Goal: Task Accomplishment & Management: Use online tool/utility

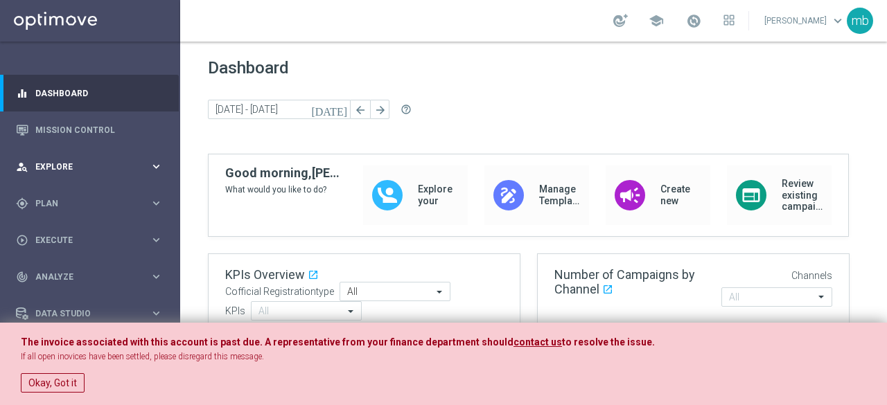
click at [151, 164] on icon "keyboard_arrow_right" at bounding box center [156, 166] width 13 height 13
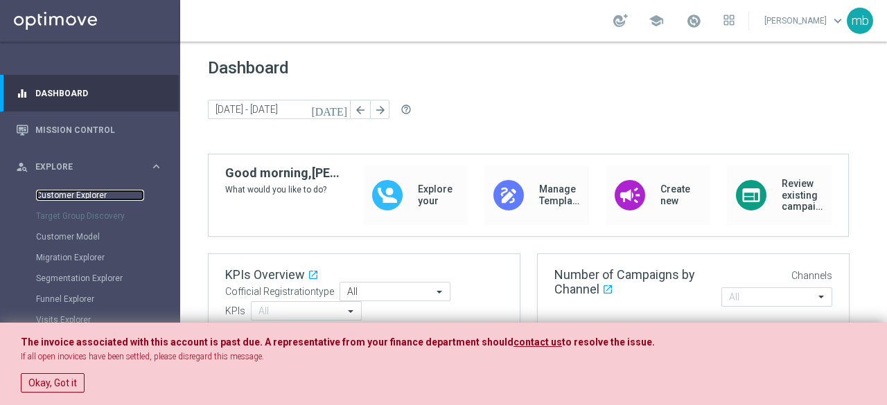
click at [69, 196] on link "Customer Explorer" at bounding box center [90, 195] width 108 height 11
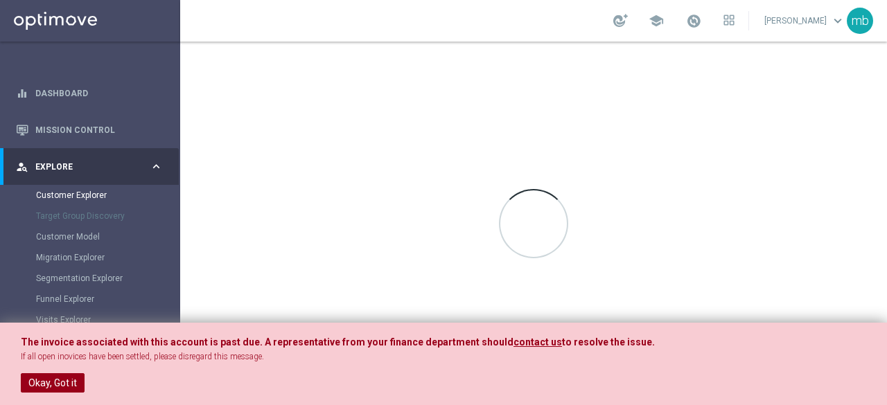
click at [42, 380] on button "Okay, Got it" at bounding box center [53, 383] width 64 height 19
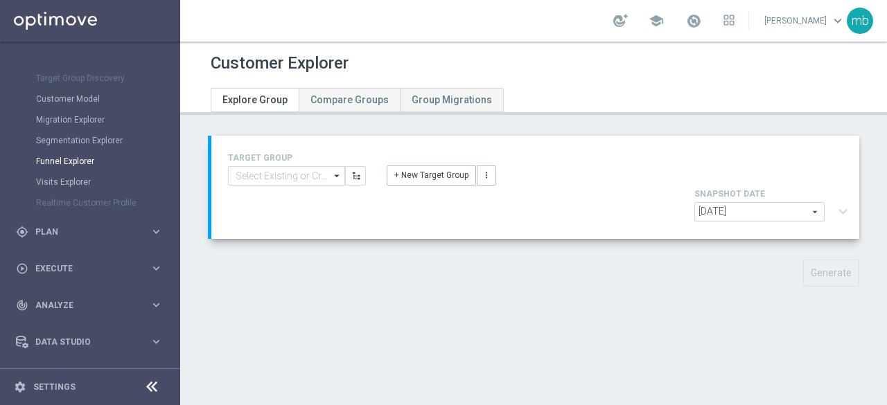
scroll to position [139, 0]
click at [155, 231] on icon "keyboard_arrow_right" at bounding box center [156, 231] width 13 height 13
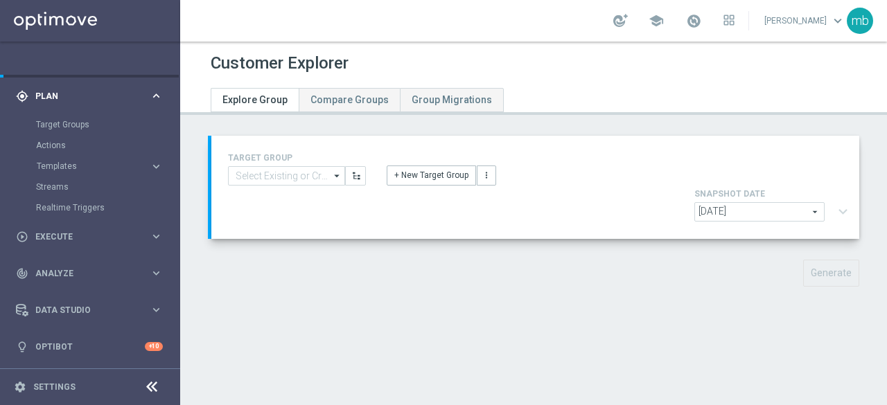
scroll to position [107, 0]
click at [72, 121] on link "Target Groups" at bounding box center [90, 125] width 108 height 11
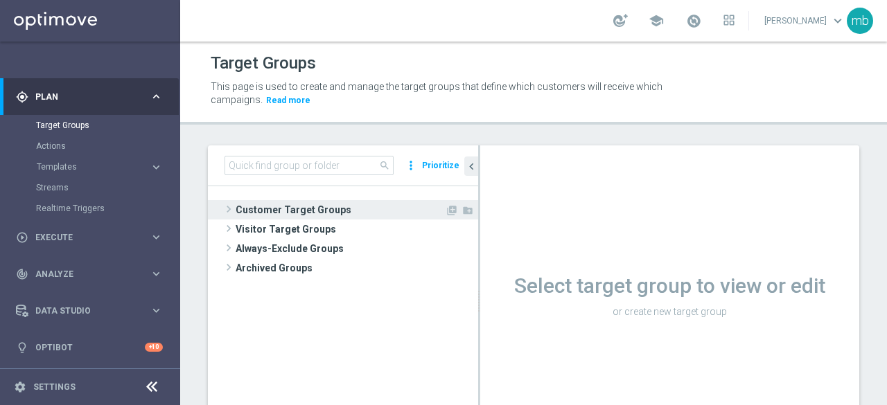
click at [227, 207] on span at bounding box center [229, 209] width 14 height 17
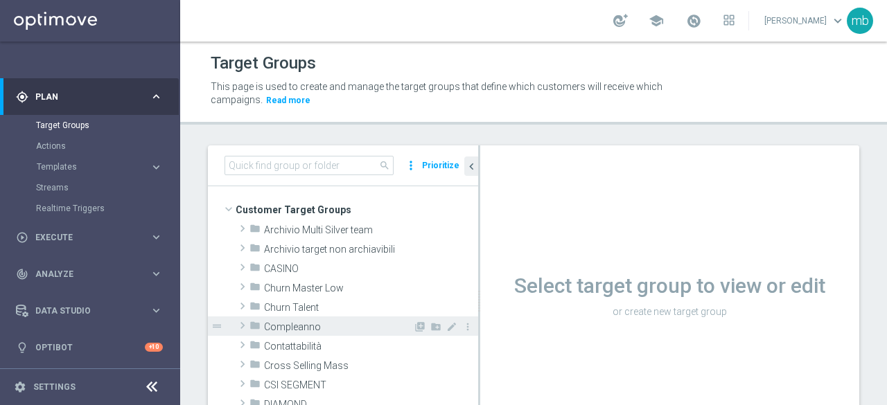
scroll to position [69, 0]
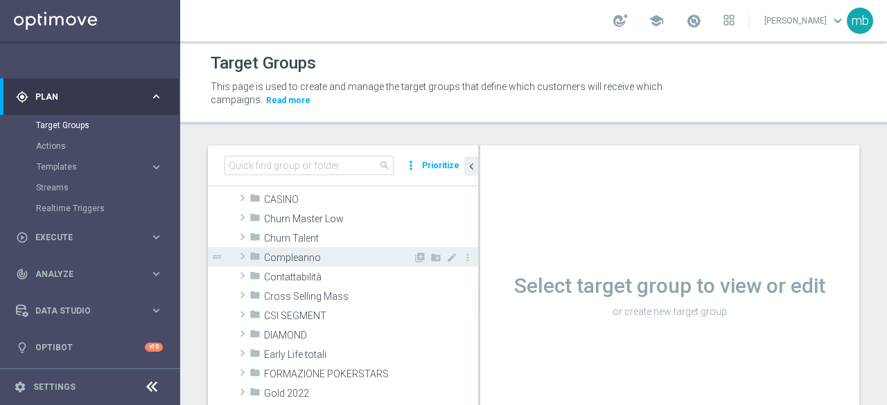
click at [240, 335] on span at bounding box center [243, 334] width 14 height 17
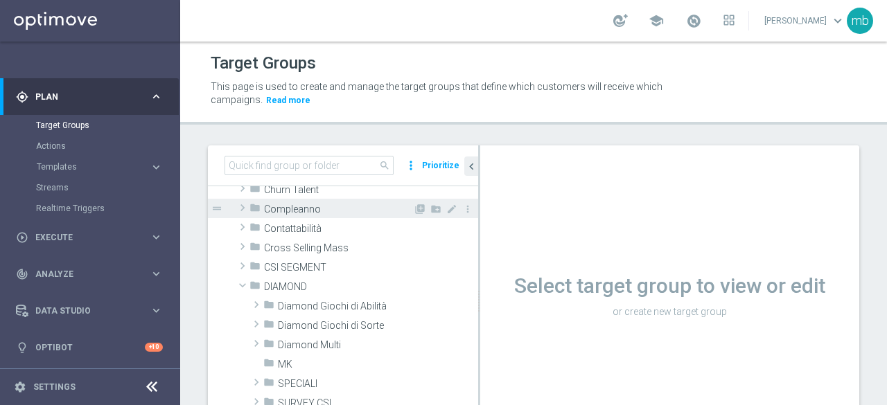
scroll to position [139, 0]
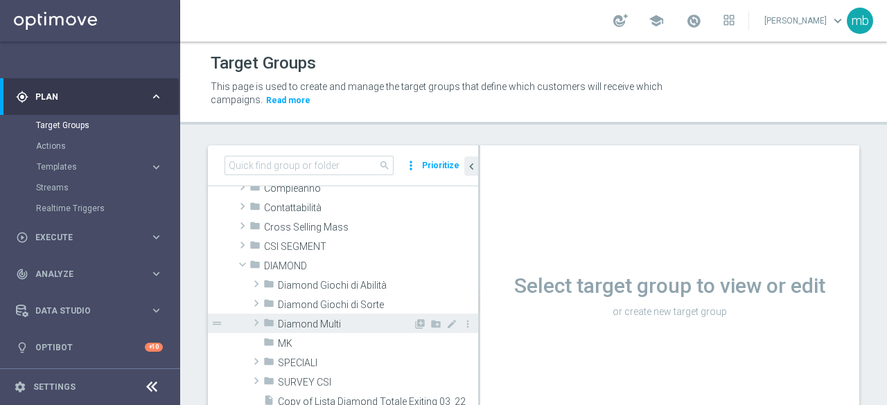
click at [258, 322] on span at bounding box center [256, 323] width 14 height 17
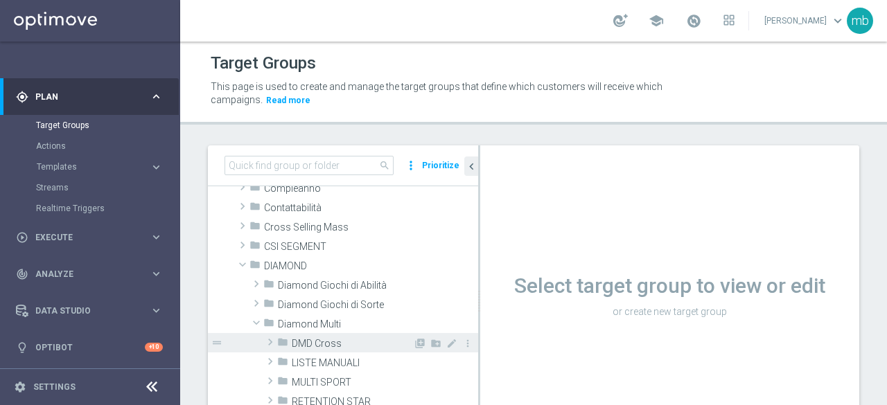
click at [269, 342] on span at bounding box center [270, 342] width 14 height 17
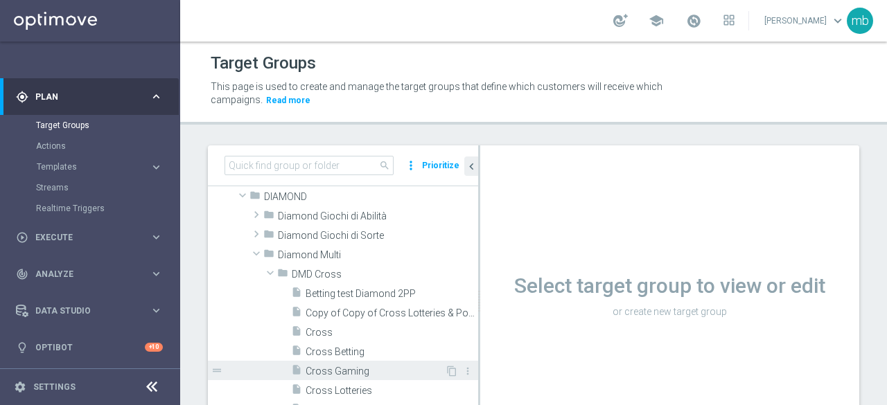
click at [333, 369] on span "Cross Gaming" at bounding box center [375, 372] width 139 height 12
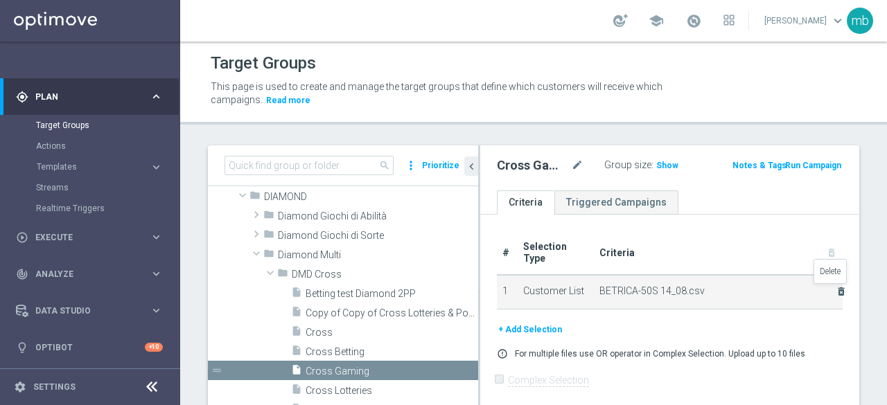
click at [836, 289] on icon "delete_forever" at bounding box center [841, 291] width 11 height 11
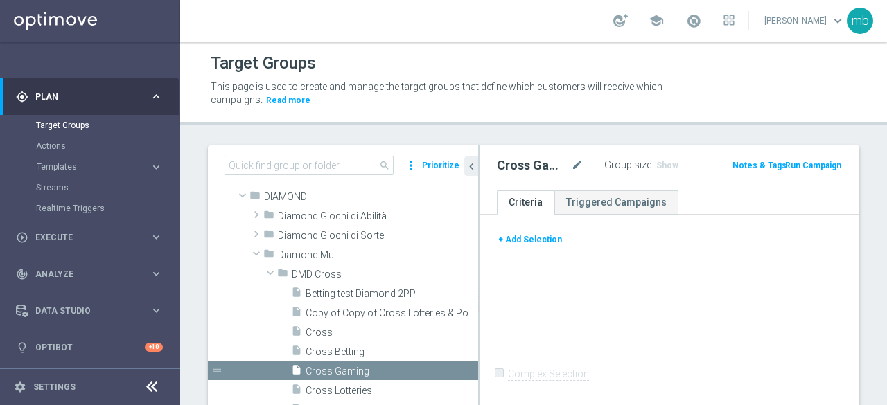
click at [549, 238] on button "+ Add Selection" at bounding box center [530, 239] width 67 height 15
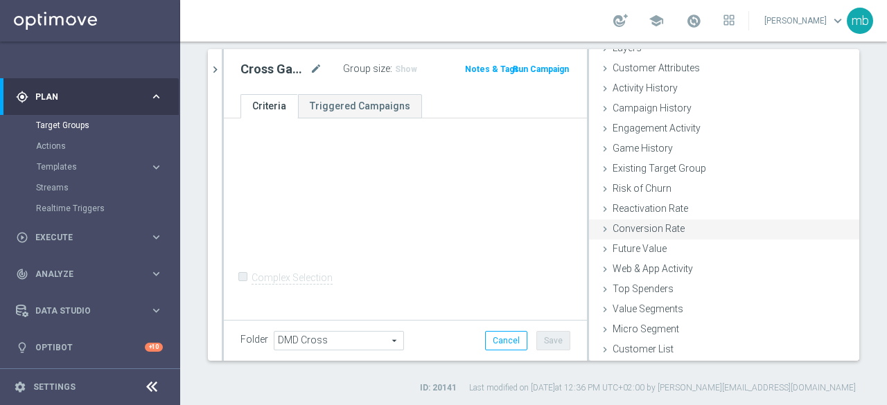
scroll to position [98, 0]
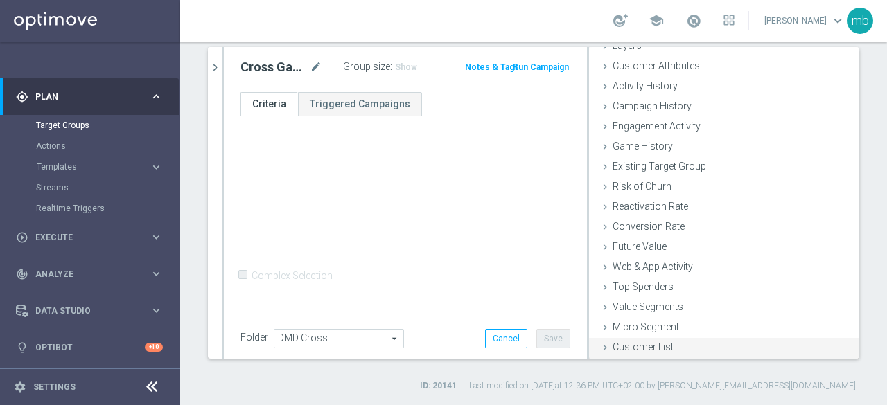
click at [599, 346] on icon at bounding box center [604, 347] width 11 height 11
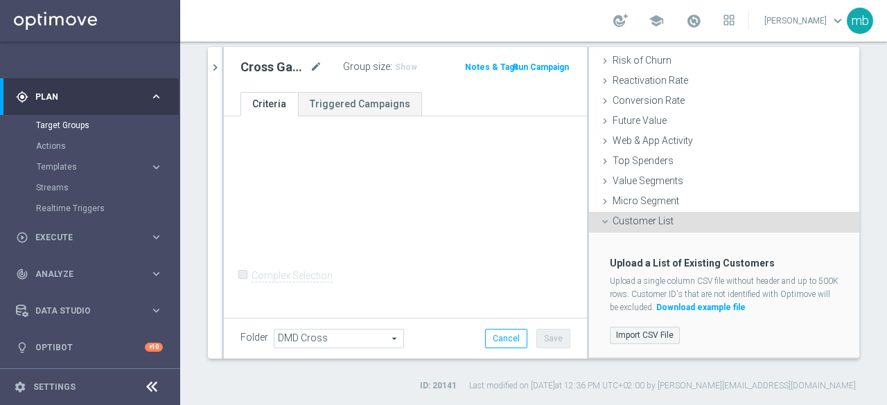
click at [628, 336] on label "Import CSV File" at bounding box center [645, 335] width 70 height 17
click at [0, 0] on input "Import CSV File" at bounding box center [0, 0] width 0 height 0
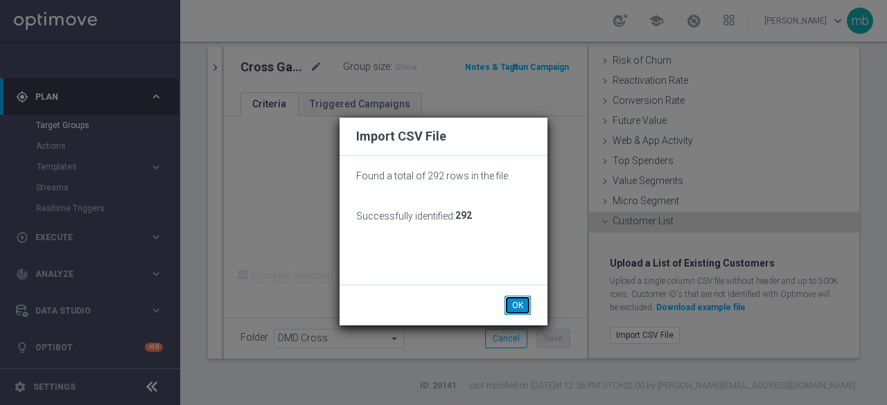
click at [513, 308] on button "OK" at bounding box center [517, 305] width 26 height 19
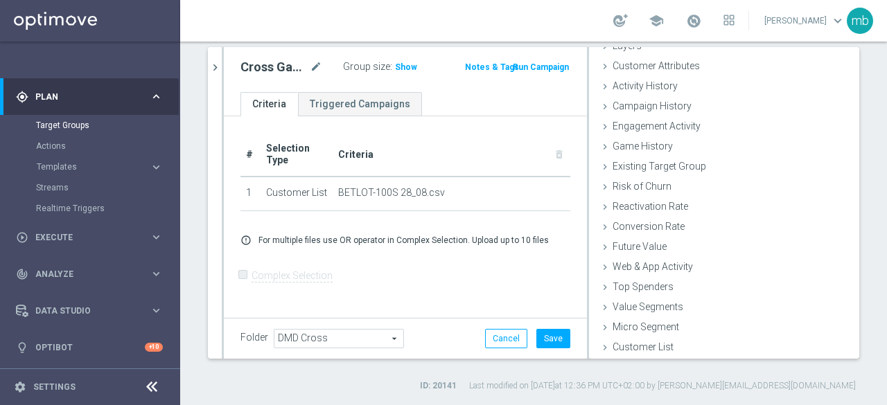
scroll to position [64, 0]
click at [547, 341] on button "Save" at bounding box center [553, 338] width 34 height 19
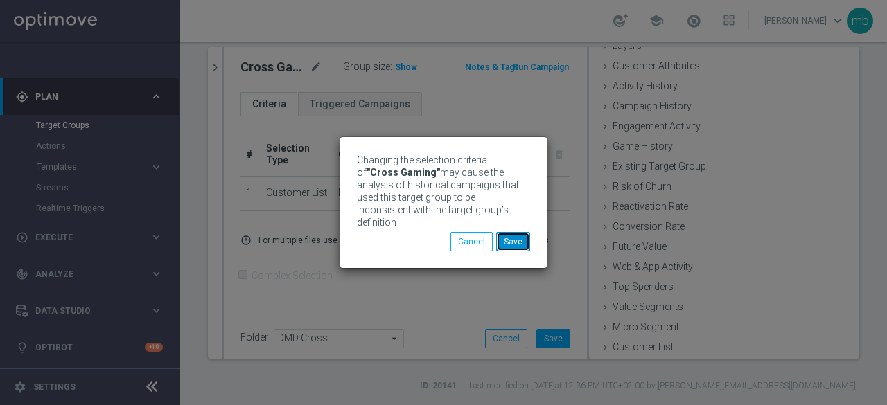
click at [518, 245] on button "Save" at bounding box center [513, 241] width 34 height 19
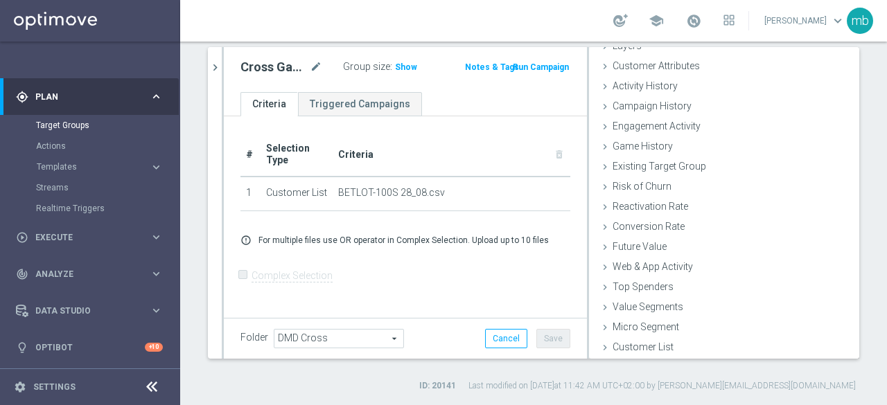
click at [540, 65] on button "Run Campaign" at bounding box center [540, 67] width 59 height 15
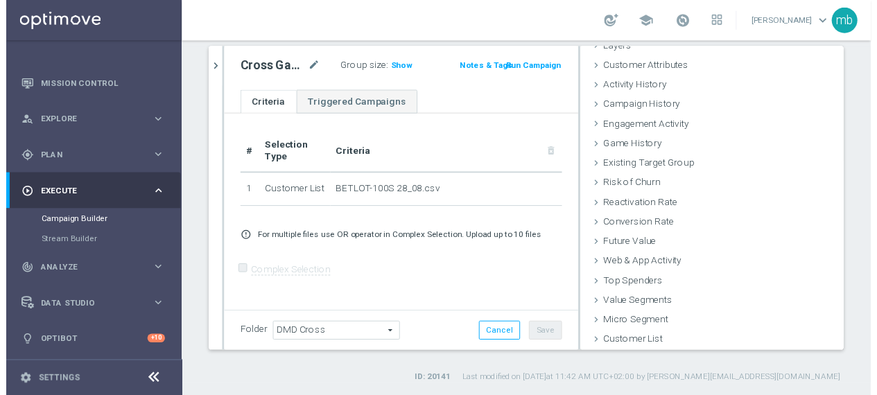
scroll to position [44, 0]
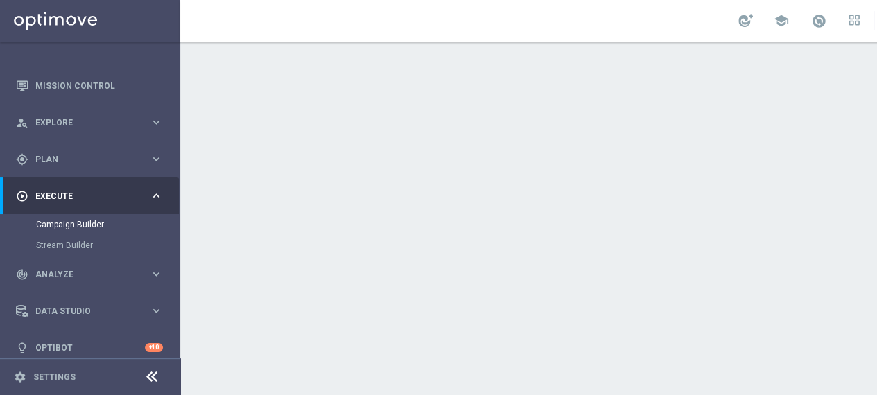
click at [429, 222] on label "Include All" at bounding box center [422, 217] width 55 height 19
click at [412, 222] on input "Include All" at bounding box center [407, 220] width 9 height 9
radio input "true"
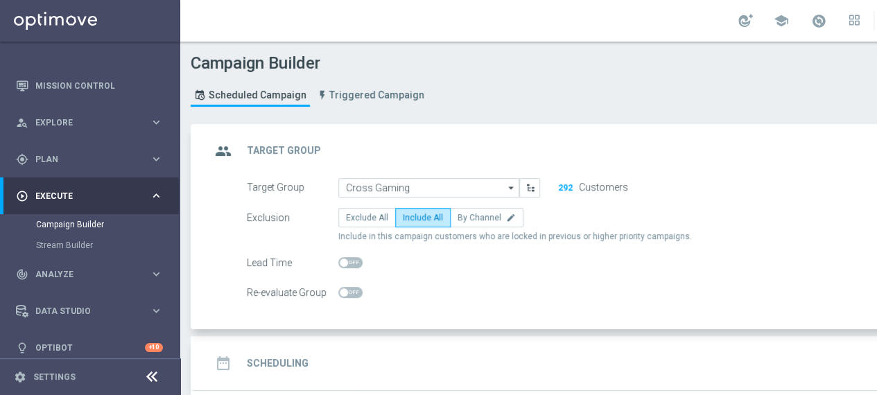
scroll to position [112, 0]
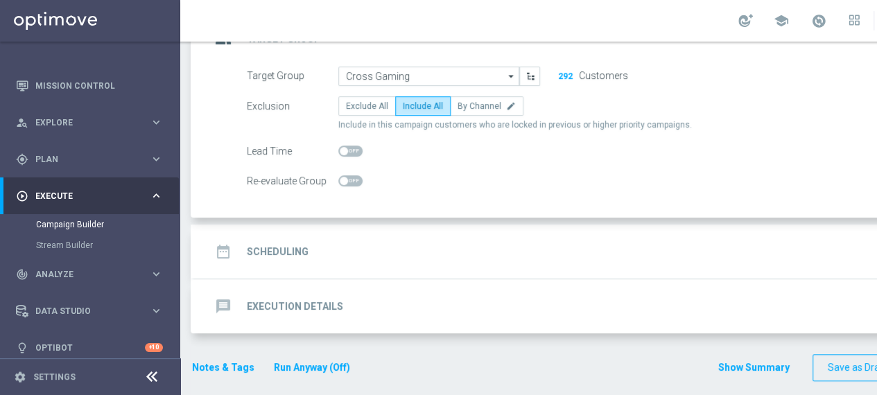
click at [291, 246] on h2 "Scheduling" at bounding box center [278, 251] width 62 height 13
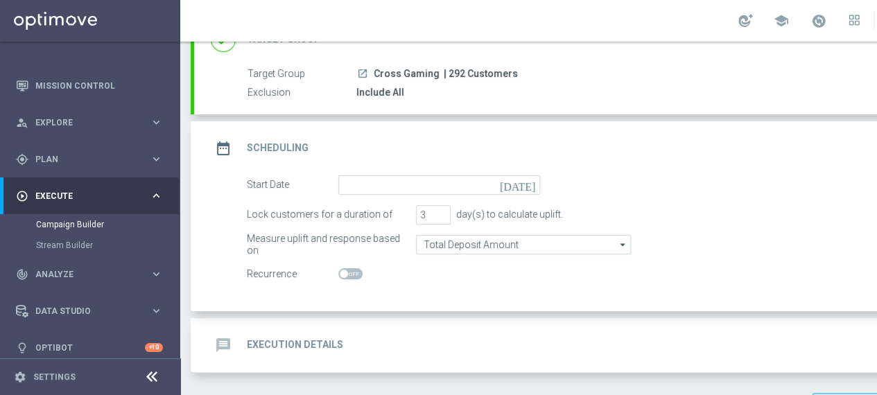
click at [532, 184] on icon "[DATE]" at bounding box center [520, 182] width 41 height 15
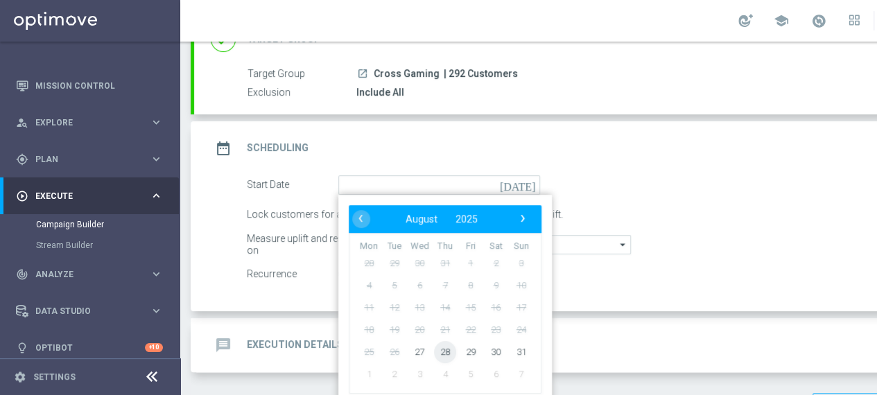
click at [439, 350] on span "28" at bounding box center [445, 351] width 22 height 22
type input "[DATE]"
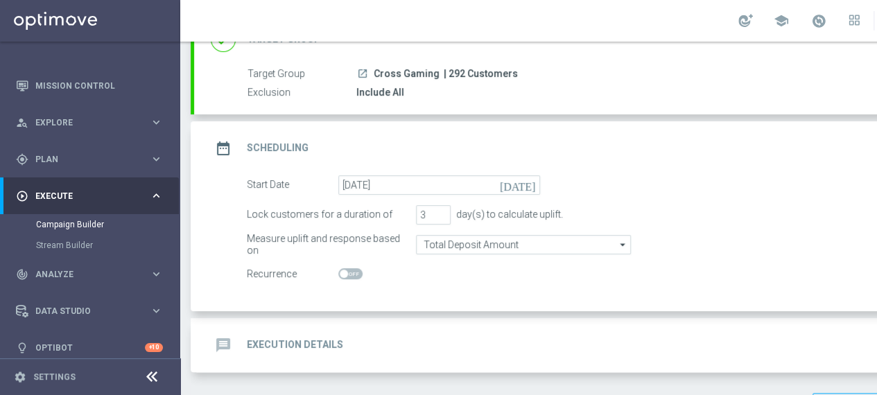
click at [292, 344] on h2 "Execution Details" at bounding box center [295, 344] width 96 height 13
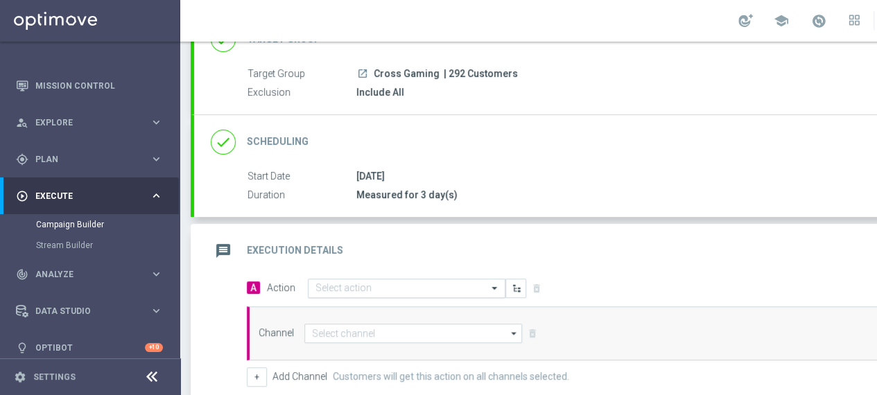
click at [494, 289] on span at bounding box center [495, 288] width 17 height 12
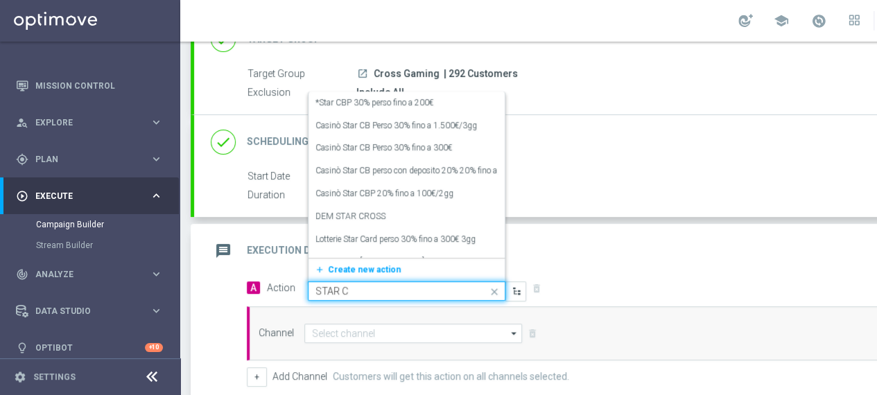
type input "STAR CR"
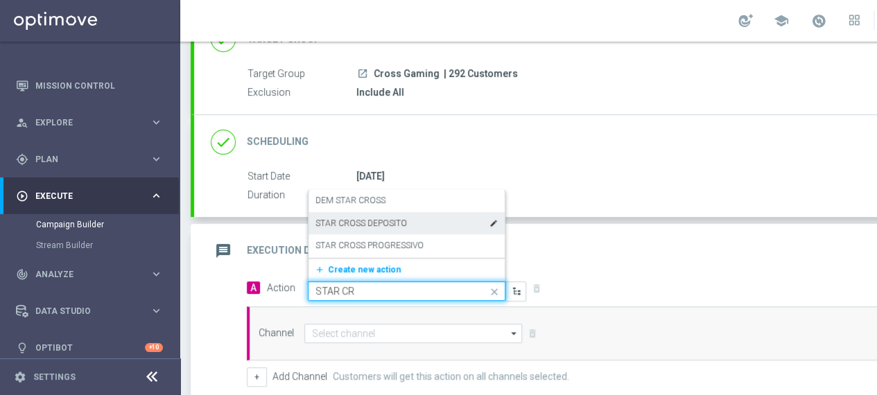
click at [388, 218] on label "STAR CROSS DEPOSITO" at bounding box center [360, 224] width 91 height 12
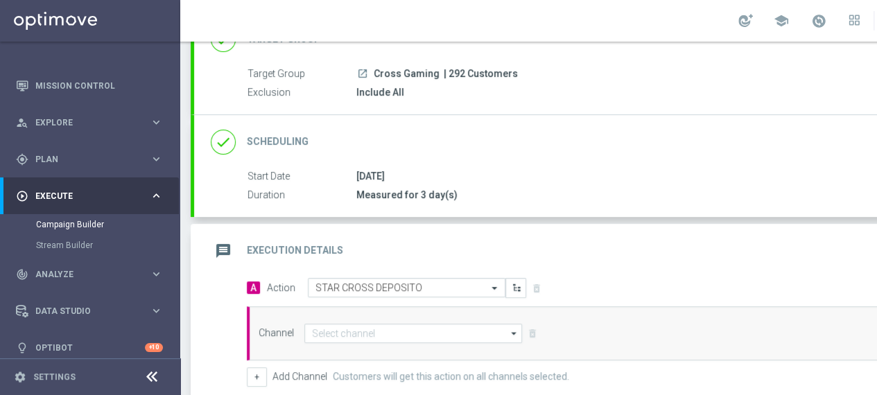
click at [509, 335] on icon "arrow_drop_down" at bounding box center [514, 333] width 14 height 18
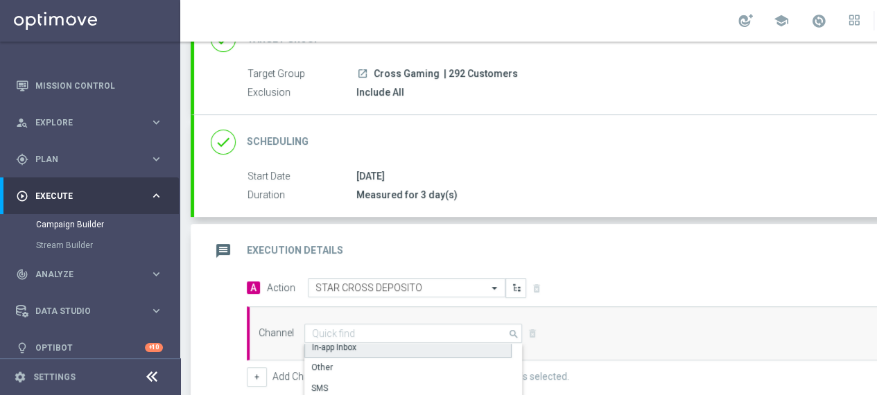
scroll to position [69, 0]
click at [378, 346] on div "In-app Inbox" at bounding box center [407, 347] width 207 height 21
type input "In-app Inbox"
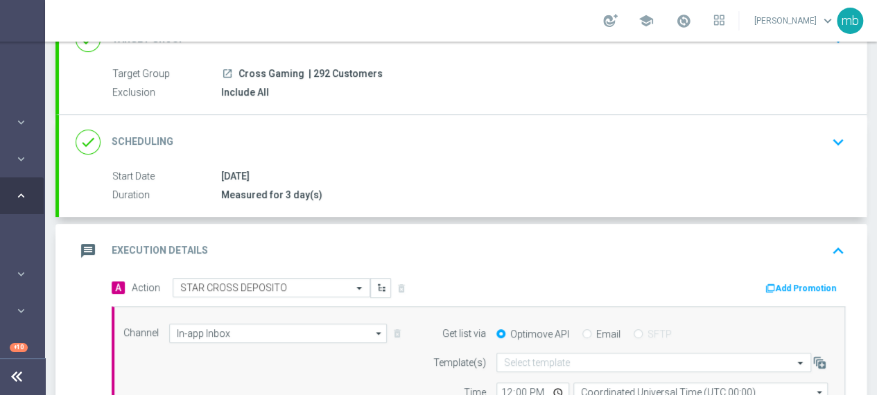
click at [794, 282] on button "Add Promotion" at bounding box center [802, 288] width 77 height 15
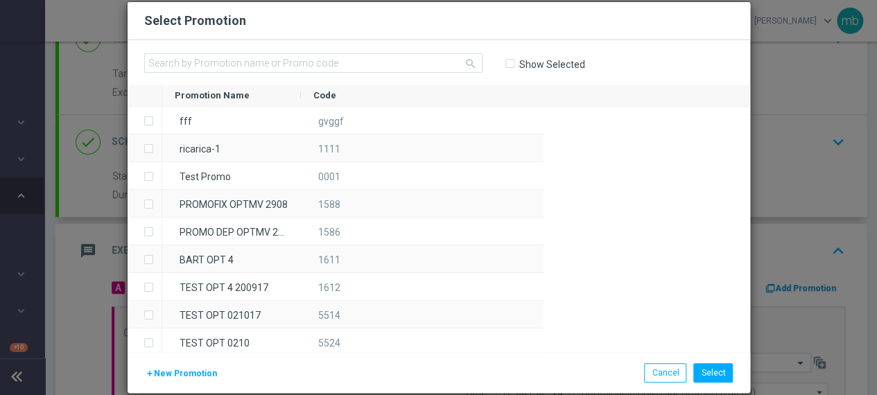
scroll to position [0, 135]
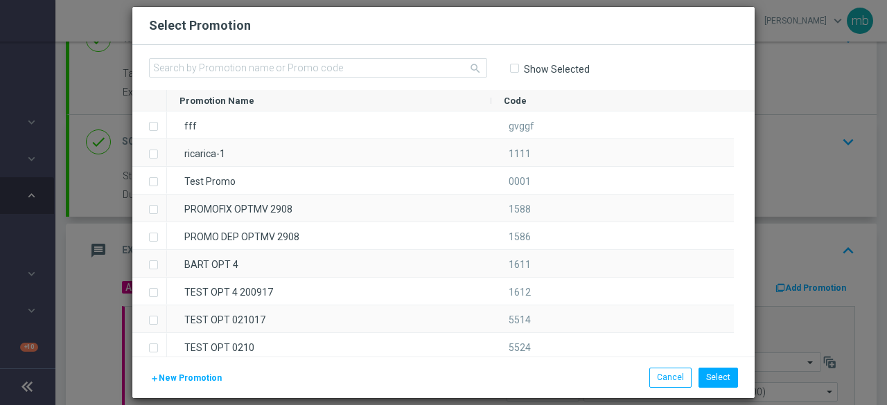
click at [200, 378] on span "New Promotion" at bounding box center [190, 379] width 63 height 10
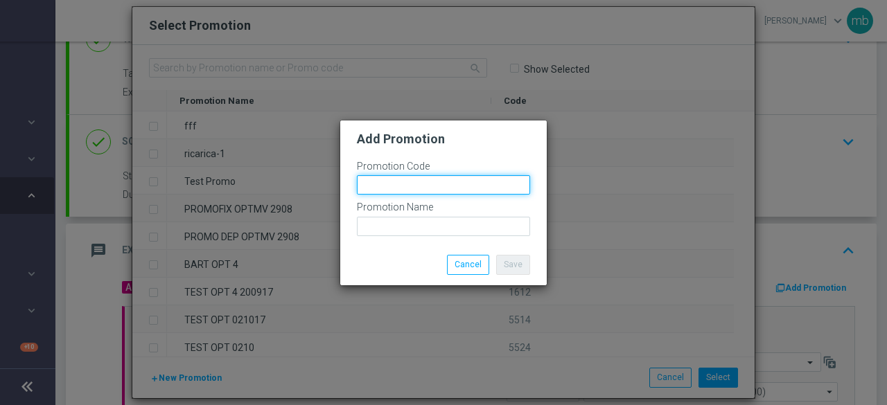
click at [396, 184] on input "text" at bounding box center [443, 184] width 173 height 19
paste input "333638"
type input "333638"
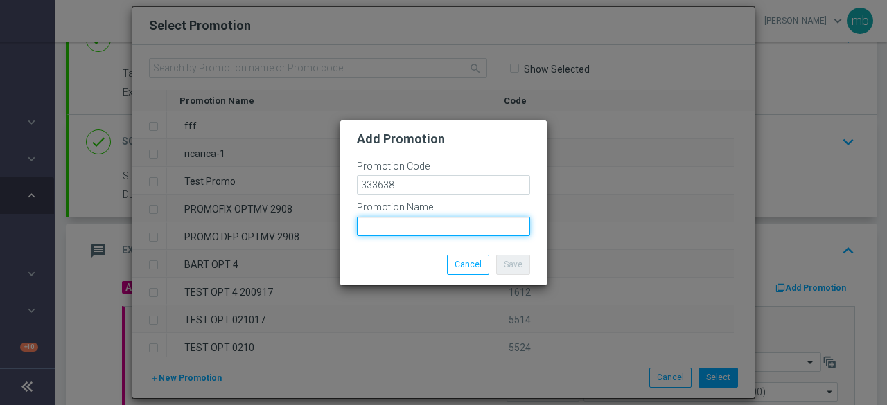
click at [428, 228] on input "text" at bounding box center [443, 226] width 173 height 19
paste input "BETLOT-100S"
type input "BETLOT-100S"
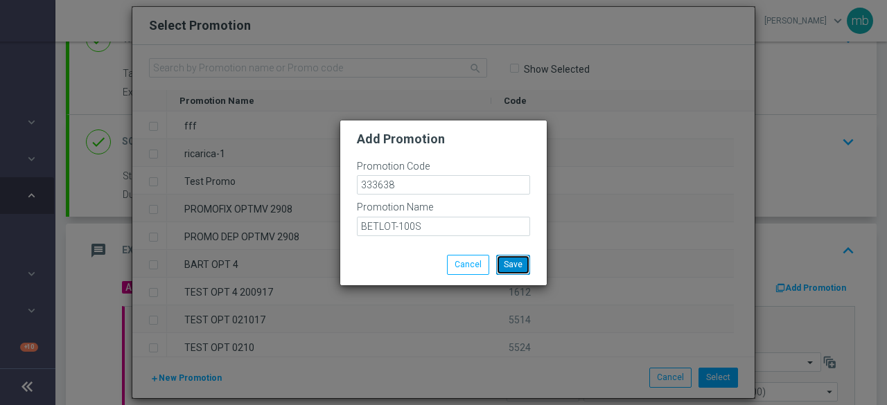
click at [513, 255] on button "Save" at bounding box center [513, 264] width 34 height 19
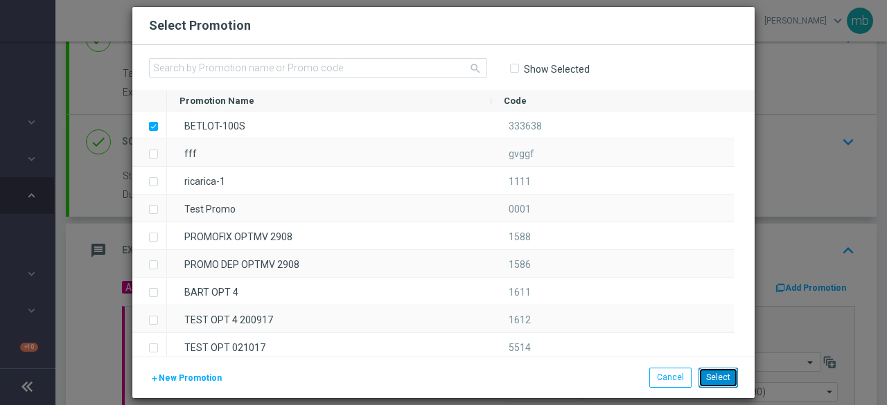
click at [717, 371] on button "Select" at bounding box center [718, 377] width 39 height 19
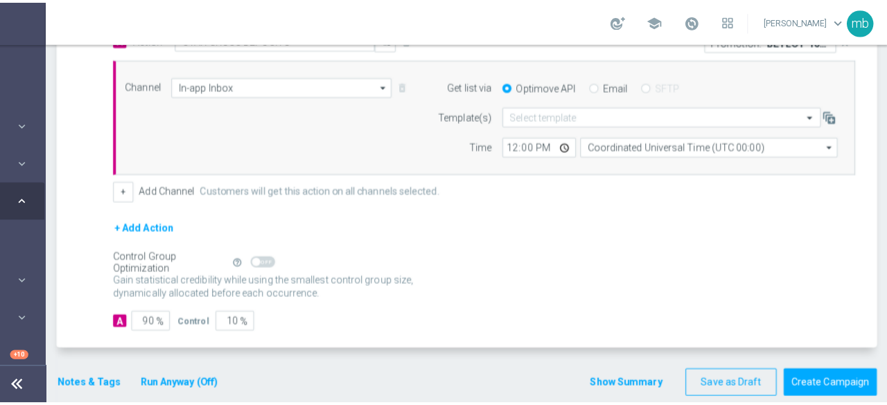
scroll to position [367, 0]
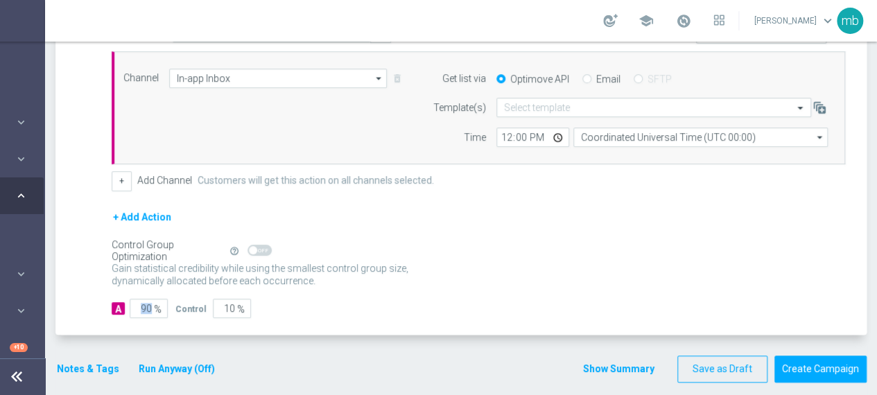
drag, startPoint x: 154, startPoint y: 305, endPoint x: 134, endPoint y: 306, distance: 19.4
click at [134, 306] on div "90 %" at bounding box center [147, 308] width 35 height 19
click at [164, 284] on div "Gain statistical credibility while using the smallest control group size, dynam…" at bounding box center [478, 274] width 733 height 33
drag, startPoint x: 155, startPoint y: 301, endPoint x: 138, endPoint y: 301, distance: 16.6
click at [138, 301] on div "90 %" at bounding box center [147, 308] width 35 height 19
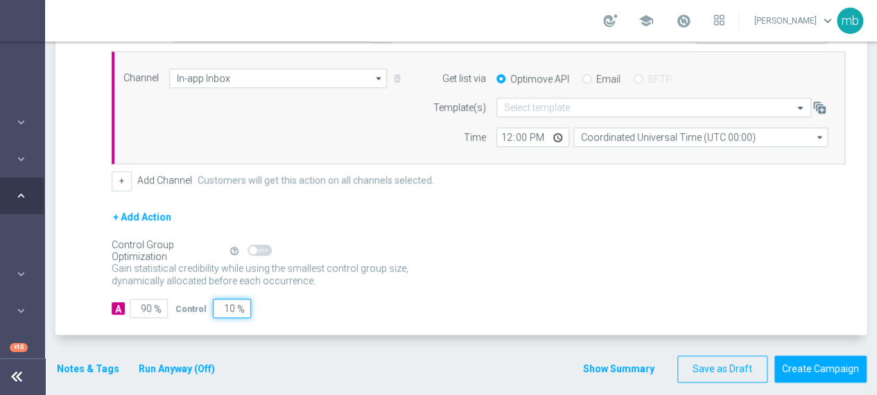
click at [256, 293] on form "A Action Select action STAR CROSS DEPOSITO delete_forever Promotion: BETLOT-100…" at bounding box center [478, 170] width 733 height 295
drag, startPoint x: 151, startPoint y: 304, endPoint x: 134, endPoint y: 302, distance: 16.8
click at [134, 302] on input "90" at bounding box center [149, 308] width 38 height 19
type input "1"
type input "99"
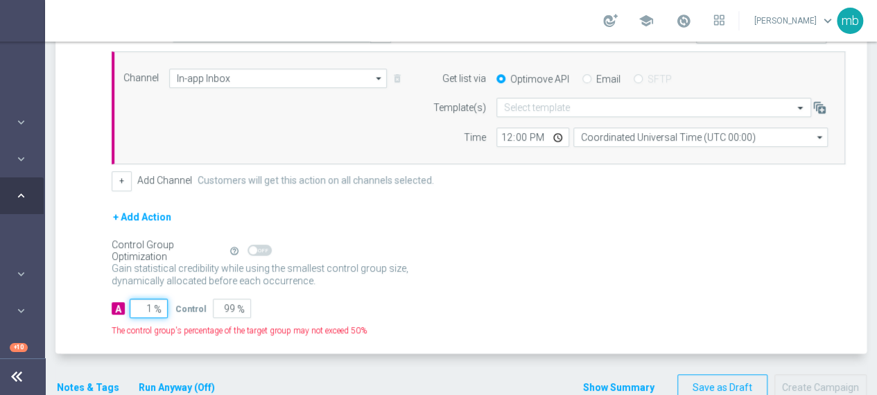
type input "10"
type input "90"
type input "100"
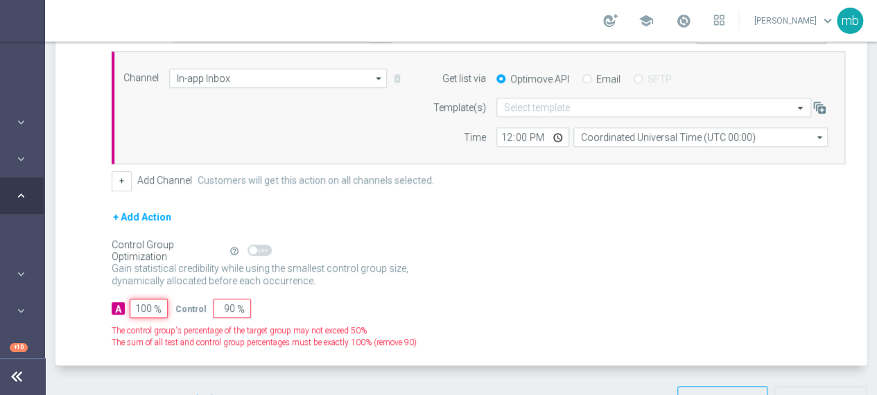
type input "0"
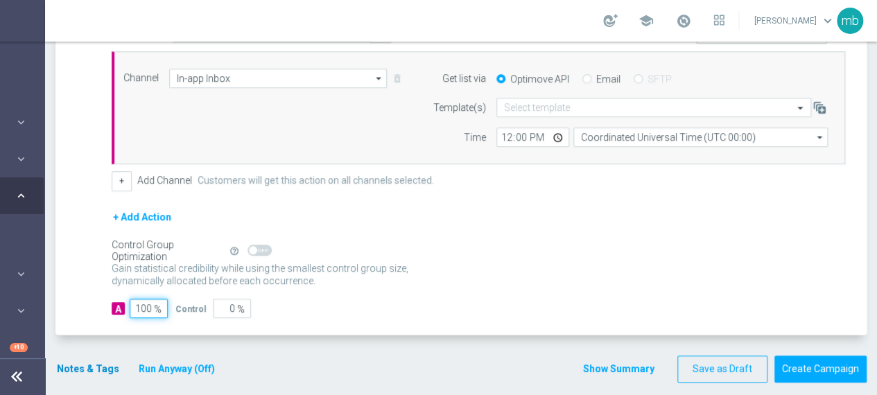
type input "100"
click at [81, 364] on button "Notes & Tags" at bounding box center [87, 368] width 65 height 17
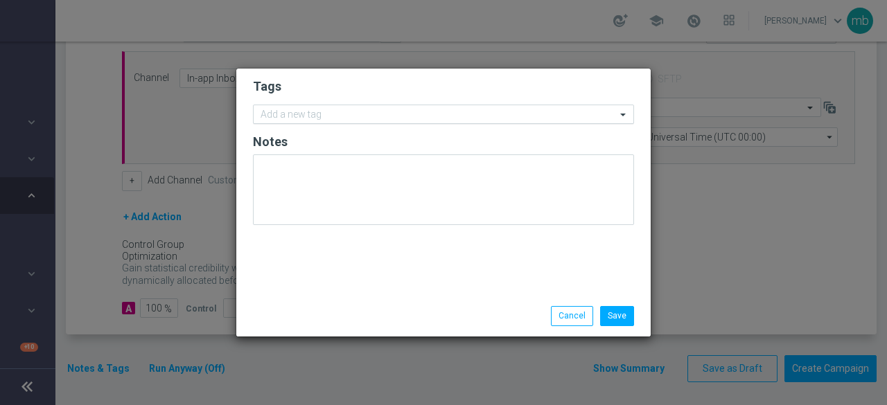
click at [329, 108] on div "Add a new tag" at bounding box center [435, 114] width 362 height 17
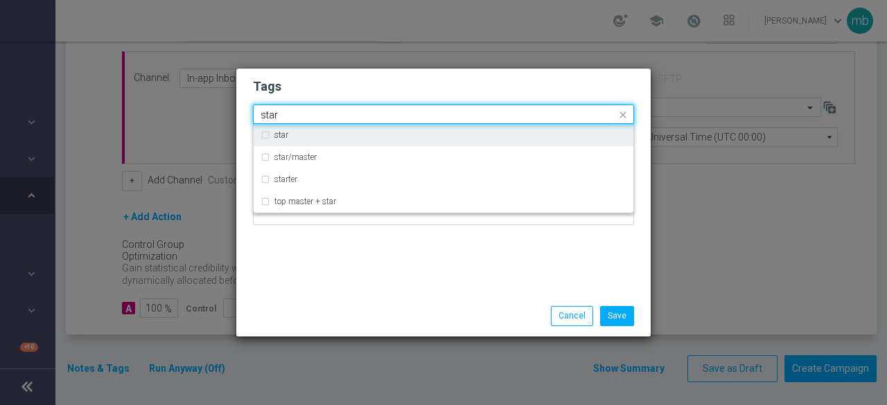
click at [269, 137] on div "star" at bounding box center [444, 135] width 366 height 22
type input "star"
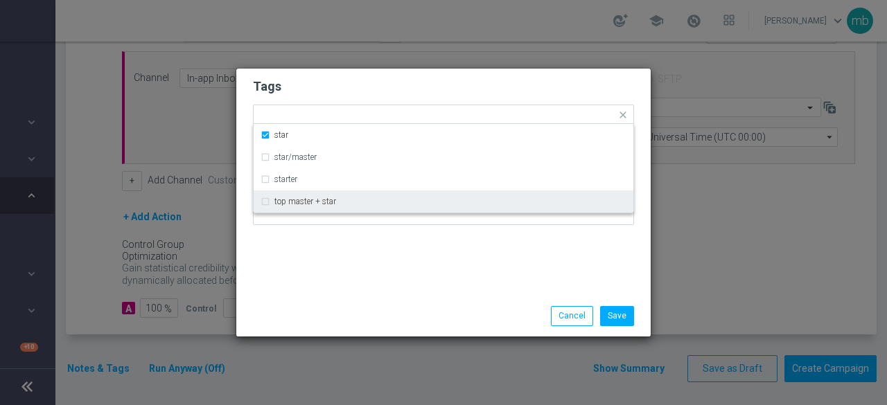
click at [321, 274] on div "Tags Quick find × star star star/master starter top master + star Notes" at bounding box center [443, 182] width 414 height 227
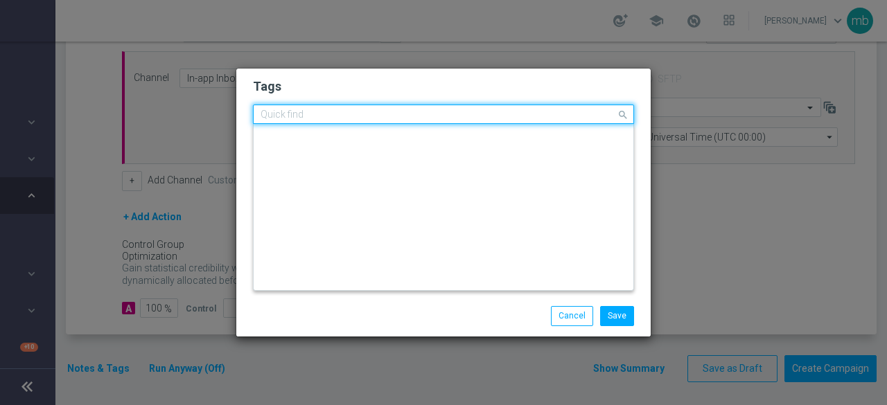
scroll to position [0, 0]
click at [348, 115] on input "text" at bounding box center [438, 115] width 355 height 12
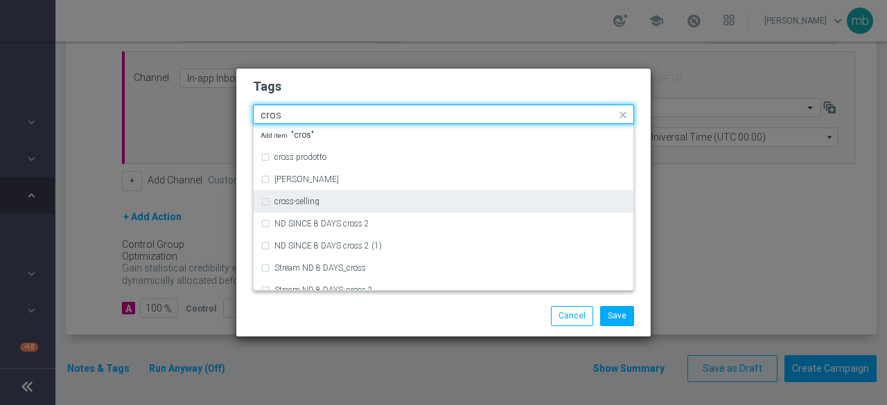
click at [335, 211] on div "cross-selling" at bounding box center [444, 202] width 366 height 22
type input "cros"
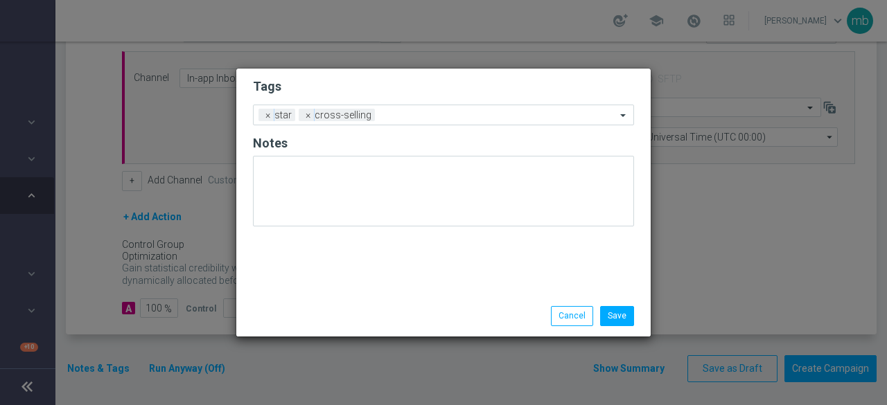
click at [353, 298] on div "Save Cancel" at bounding box center [443, 316] width 414 height 40
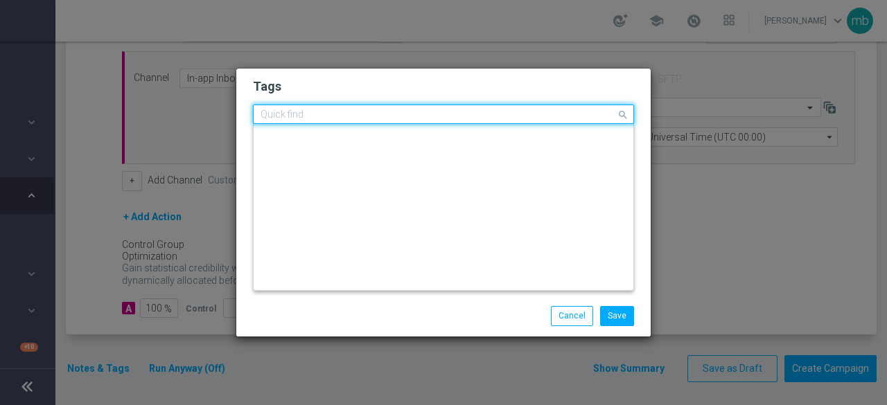
click at [423, 114] on input "text" at bounding box center [438, 115] width 355 height 12
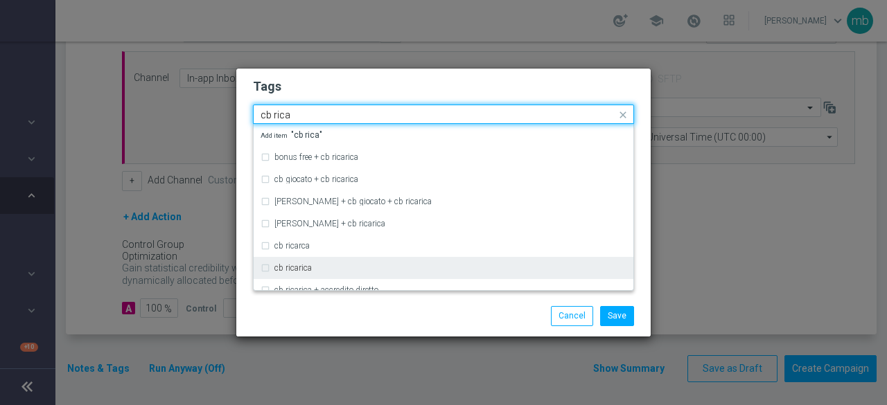
click at [318, 268] on div "cb ricarica" at bounding box center [450, 268] width 352 height 8
type input "cb rica"
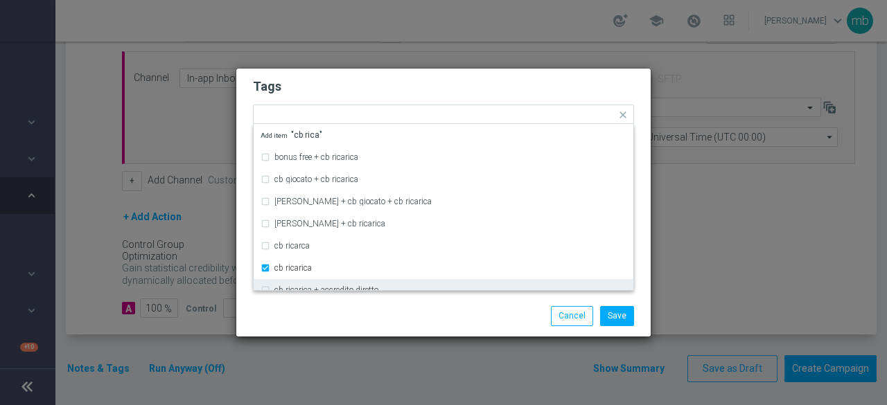
drag, startPoint x: 337, startPoint y: 320, endPoint x: 392, endPoint y: 247, distance: 91.1
click at [339, 321] on div "Save Cancel" at bounding box center [444, 315] width 402 height 19
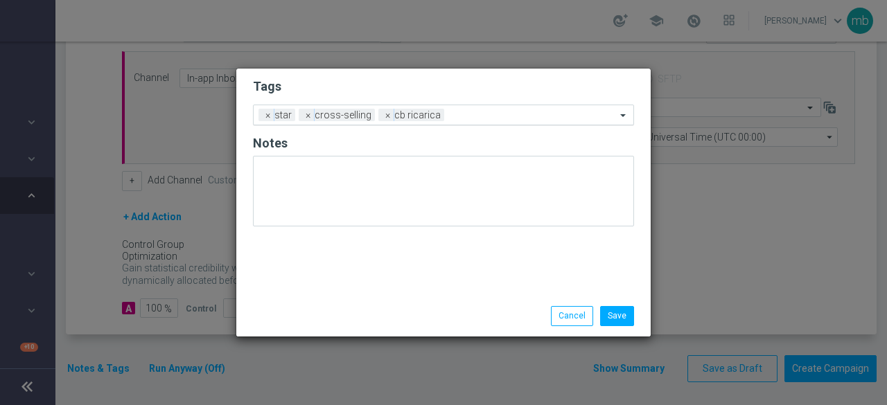
click at [498, 114] on input "text" at bounding box center [533, 116] width 166 height 12
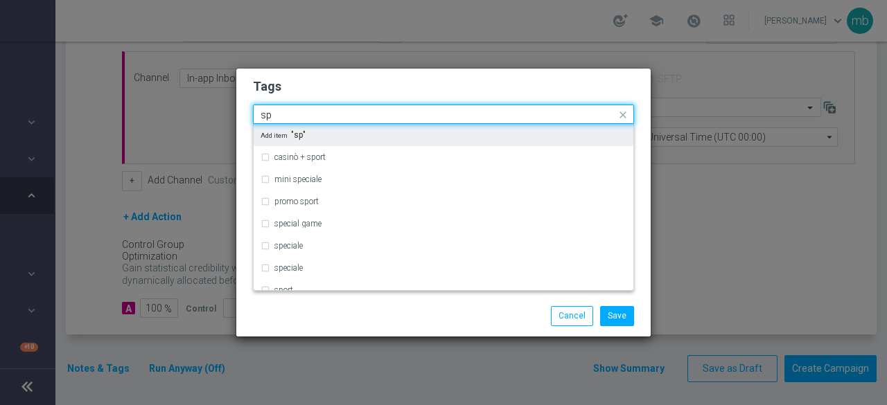
type input "s"
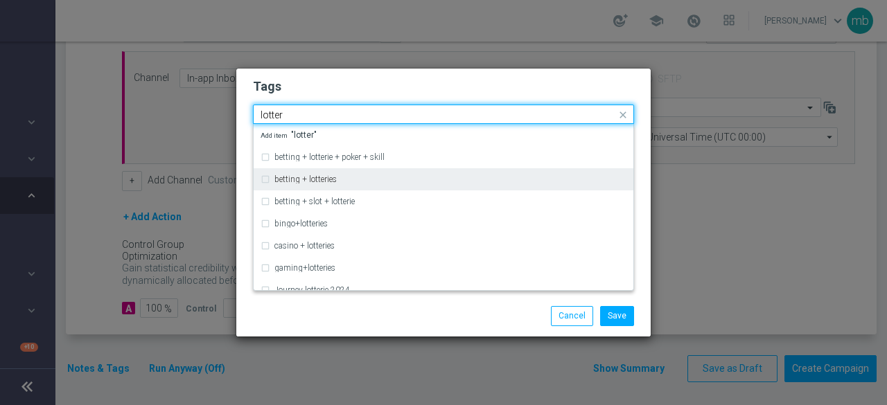
click at [326, 182] on label "betting + lotteries" at bounding box center [305, 179] width 62 height 8
type input "lotter"
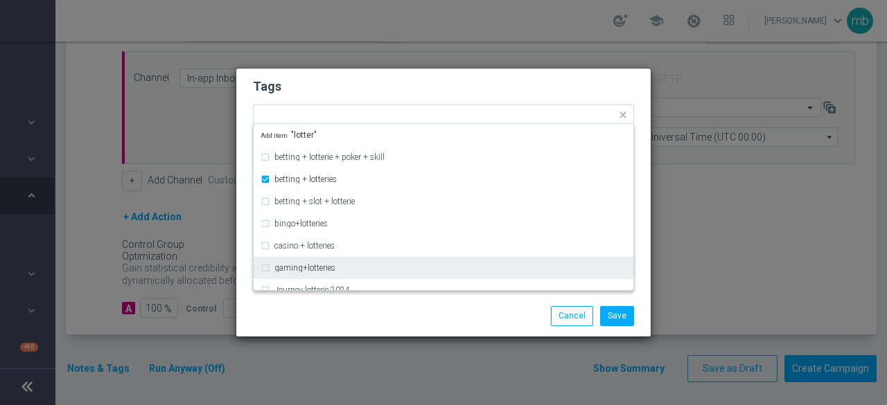
click at [345, 321] on div "Save Cancel" at bounding box center [444, 315] width 402 height 19
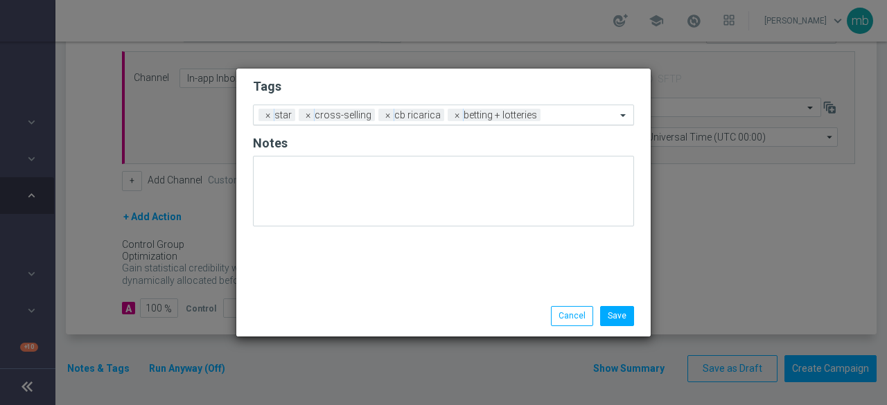
click at [586, 118] on input "text" at bounding box center [581, 116] width 70 height 12
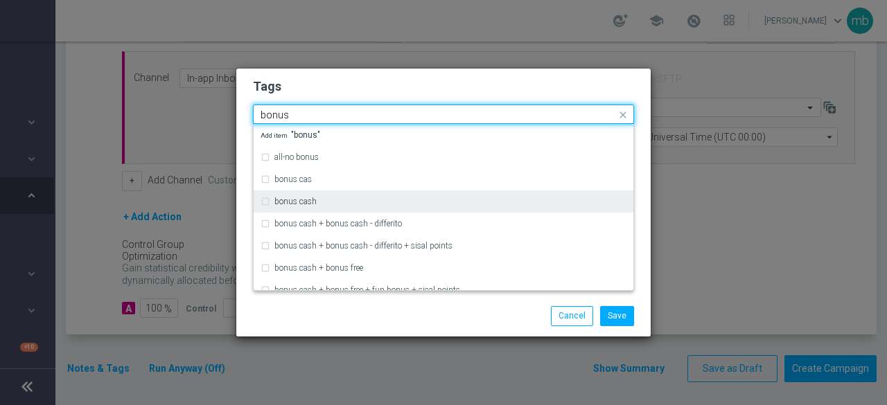
click at [388, 205] on div "bonus cash" at bounding box center [450, 201] width 352 height 8
type input "bonus"
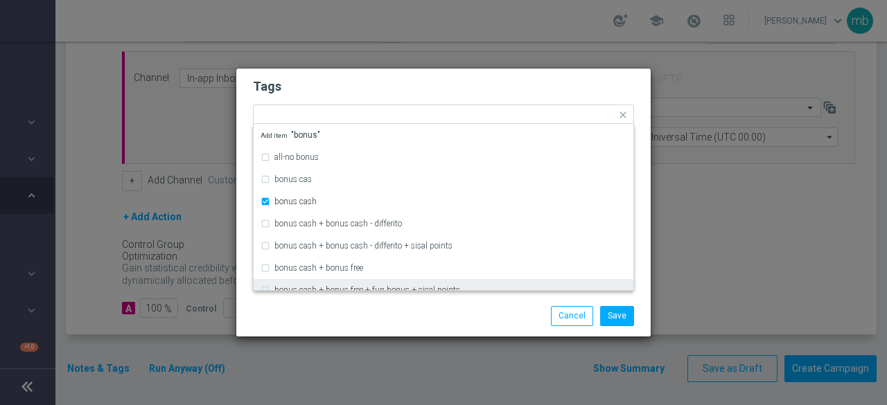
click at [365, 318] on div "Save Cancel" at bounding box center [444, 315] width 402 height 19
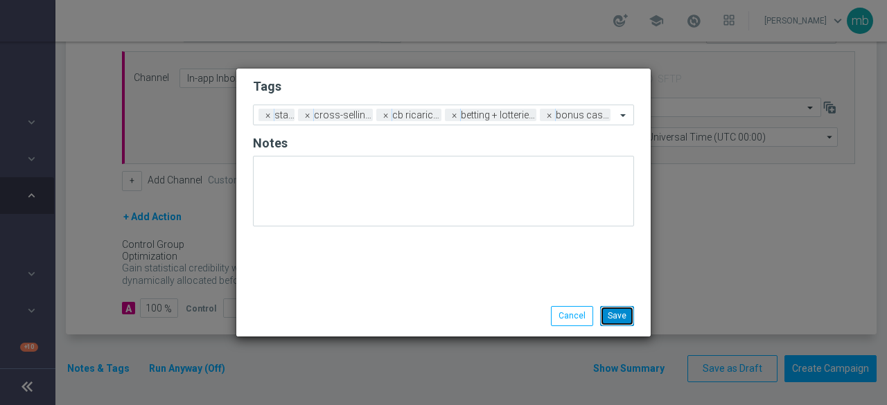
click at [624, 313] on button "Save" at bounding box center [617, 315] width 34 height 19
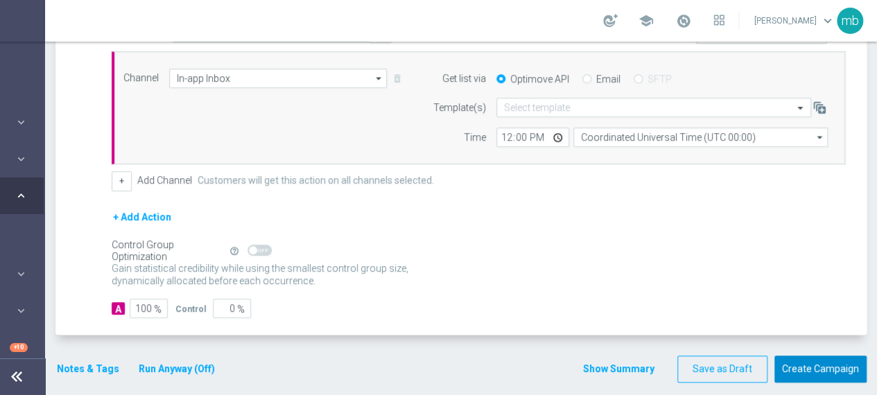
click at [838, 364] on button "Create Campaign" at bounding box center [820, 368] width 92 height 27
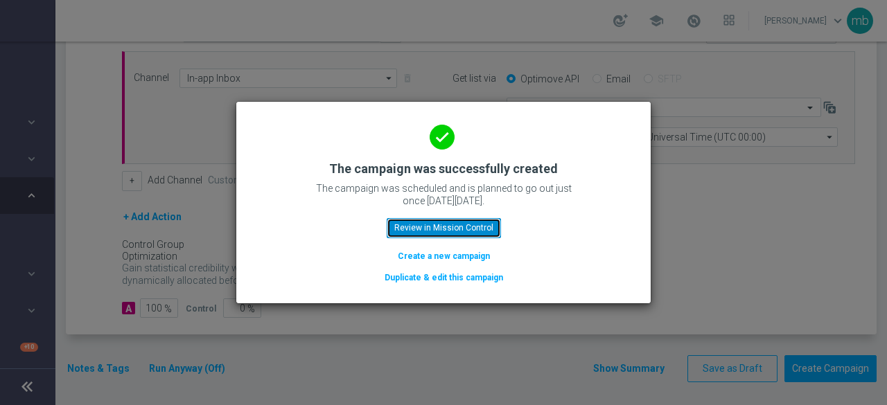
click at [480, 236] on button "Review in Mission Control" at bounding box center [444, 227] width 114 height 19
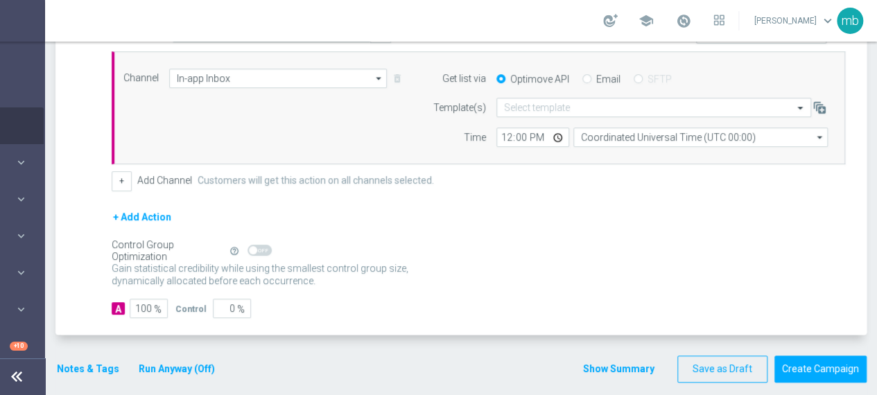
scroll to position [3, 0]
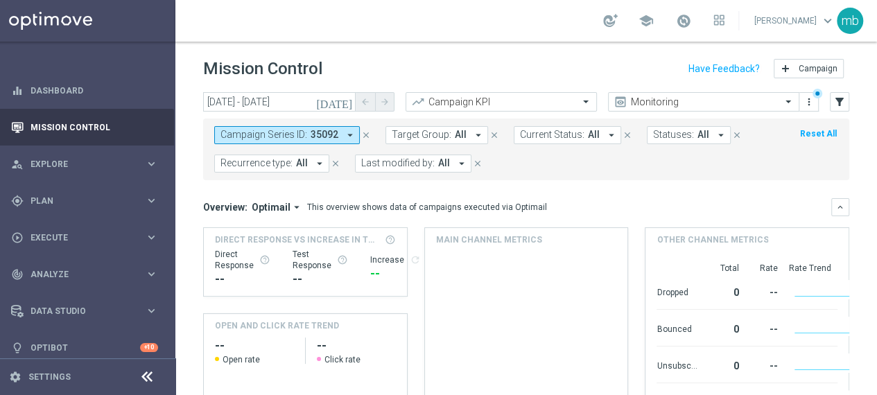
scroll to position [0, 15]
